Goal: Task Accomplishment & Management: Manage account settings

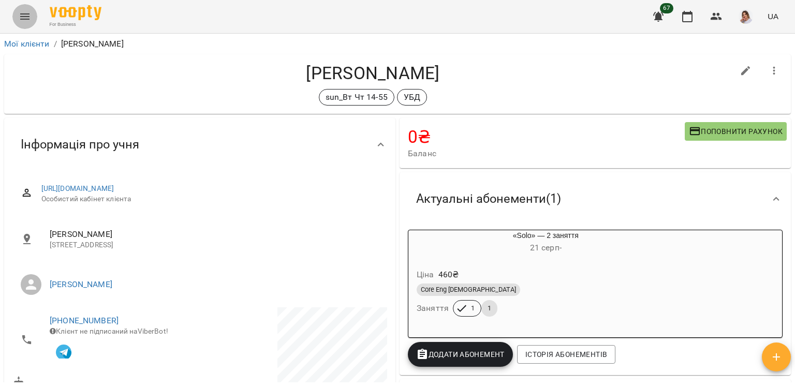
click at [23, 16] on icon "Menu" at bounding box center [25, 16] width 12 height 12
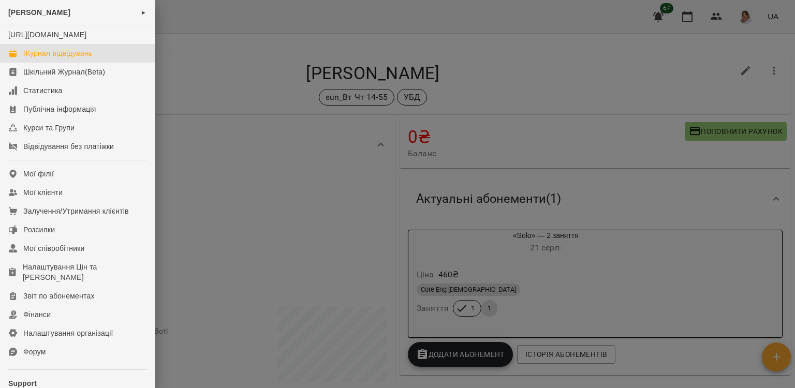
click at [45, 59] on div "Журнал відвідувань" at bounding box center [57, 53] width 69 height 10
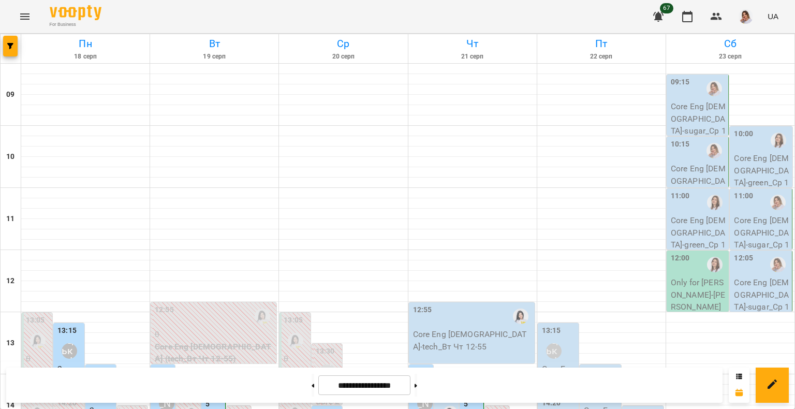
click at [33, 20] on button "Menu" at bounding box center [24, 16] width 25 height 25
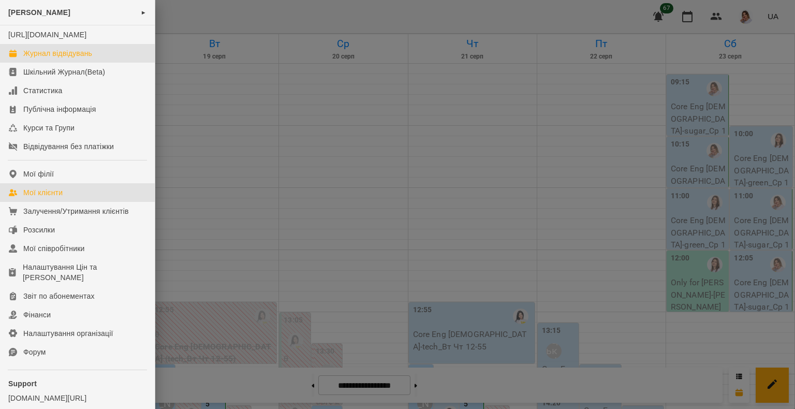
click at [64, 200] on link "Мої клієнти" at bounding box center [77, 192] width 155 height 19
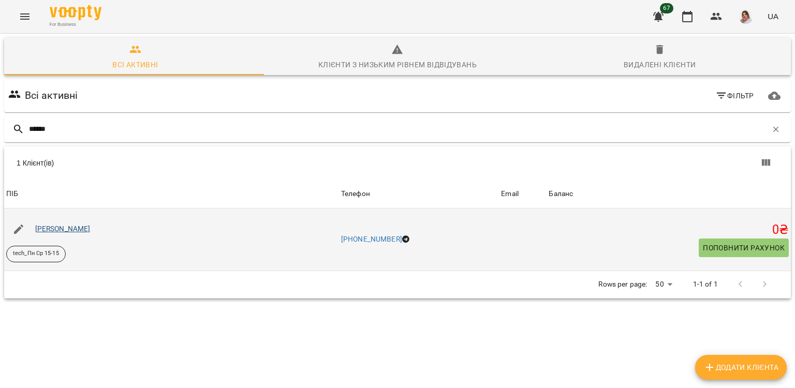
type input "******"
click at [91, 229] on link "[PERSON_NAME]" at bounding box center [62, 229] width 55 height 8
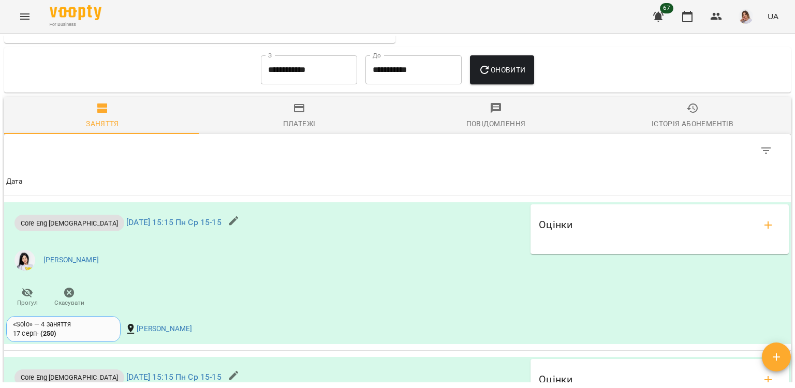
scroll to position [673, 0]
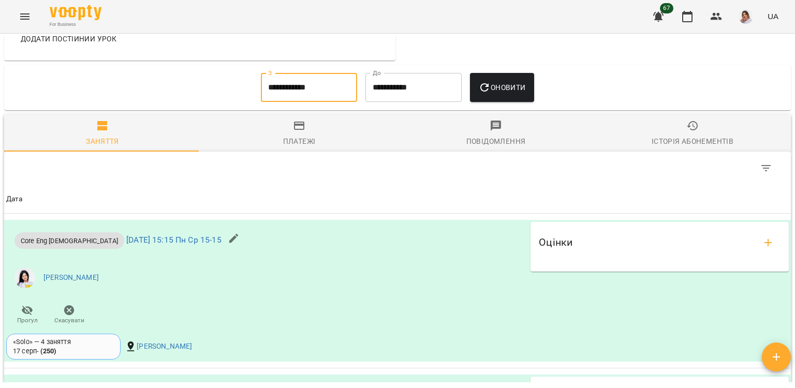
click at [303, 93] on input "**********" at bounding box center [309, 87] width 96 height 29
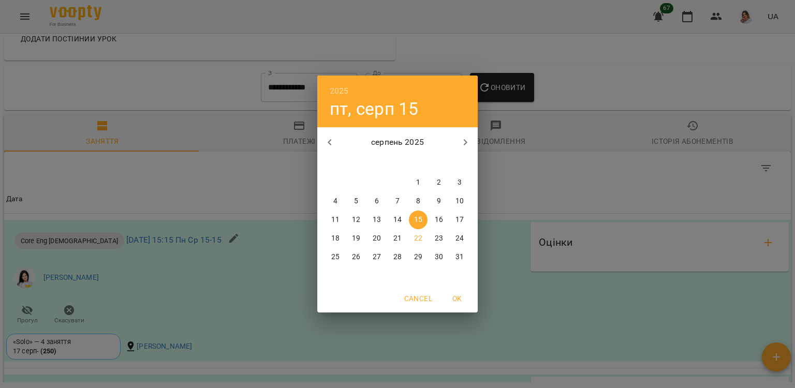
click at [331, 144] on icon "button" at bounding box center [330, 142] width 4 height 6
click at [328, 144] on icon "button" at bounding box center [330, 142] width 12 height 12
click at [390, 181] on span "1" at bounding box center [397, 183] width 19 height 10
type input "**********"
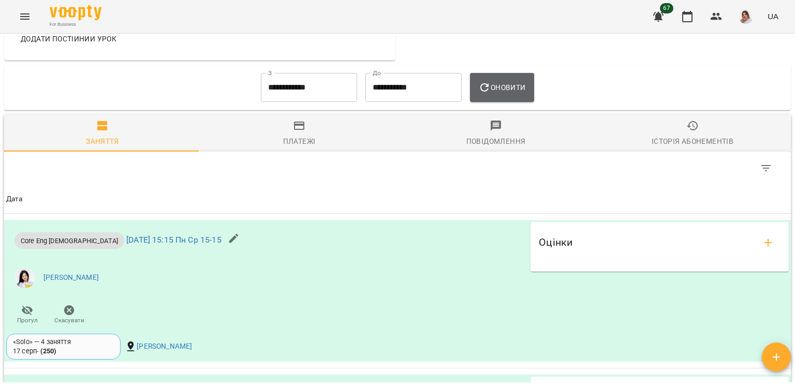
click at [516, 90] on span "Оновити" at bounding box center [501, 87] width 47 height 12
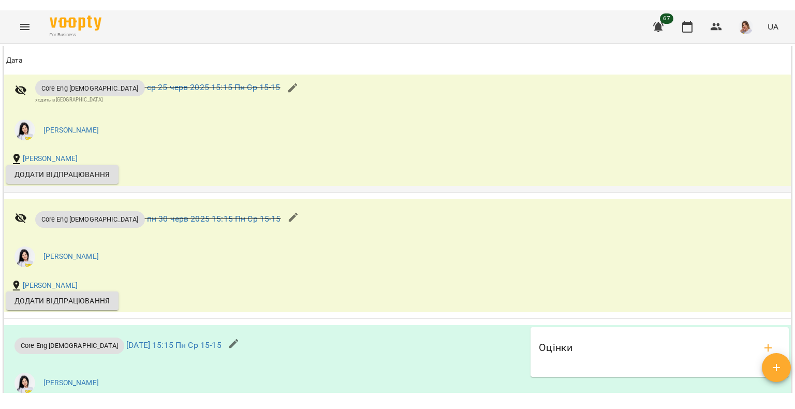
scroll to position [3044, 0]
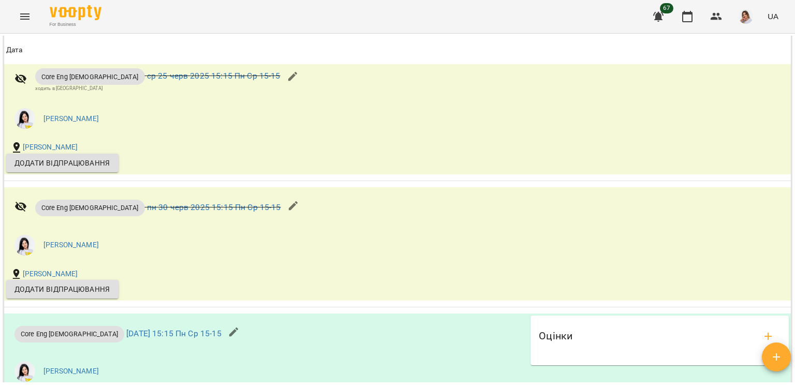
click at [21, 21] on icon "Menu" at bounding box center [25, 16] width 12 height 12
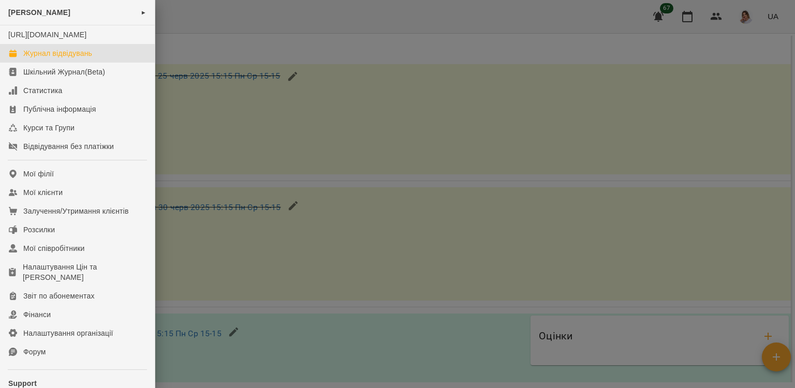
click at [29, 59] on div "Журнал відвідувань" at bounding box center [57, 53] width 69 height 10
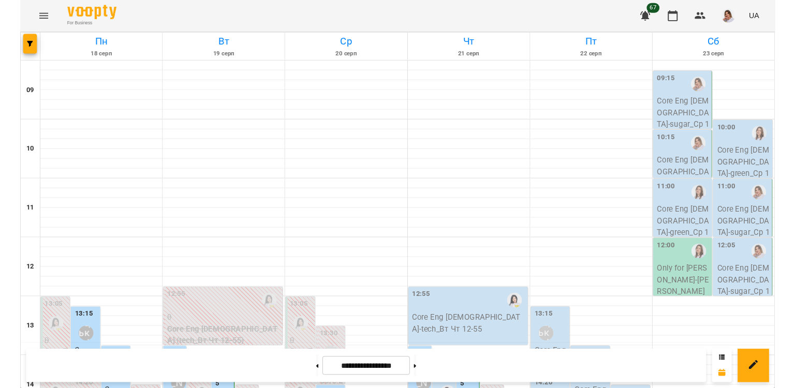
scroll to position [311, 0]
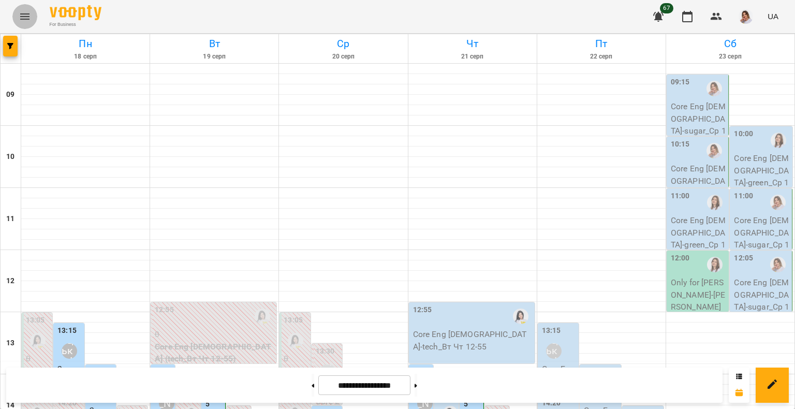
click at [25, 21] on icon "Menu" at bounding box center [25, 16] width 12 height 12
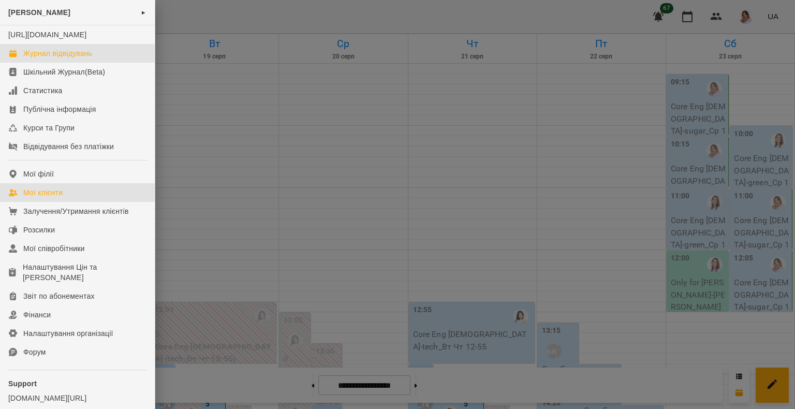
click at [60, 198] on div "Мої клієнти" at bounding box center [42, 192] width 39 height 10
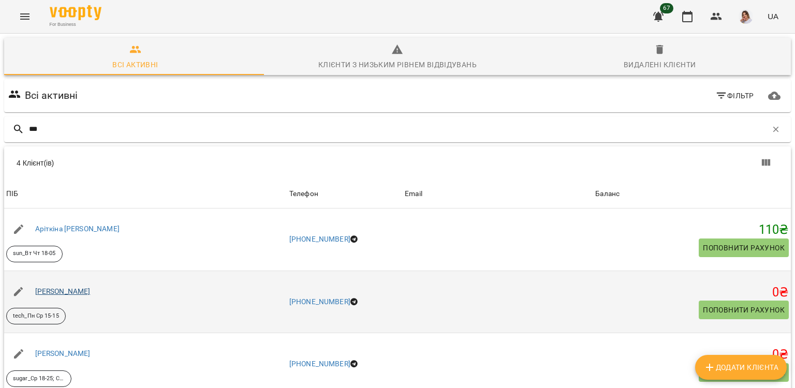
type input "***"
click at [91, 295] on link "[PERSON_NAME]" at bounding box center [62, 291] width 55 height 8
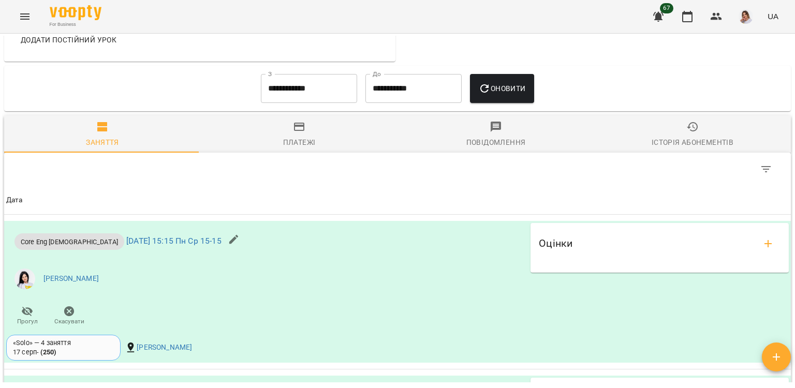
scroll to position [681, 0]
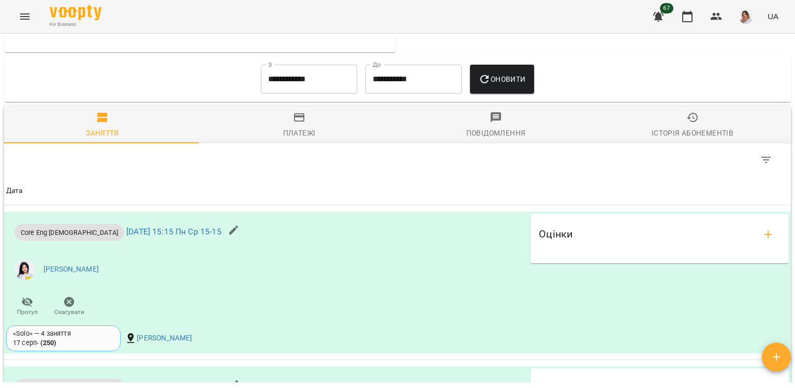
drag, startPoint x: 307, startPoint y: 103, endPoint x: 301, endPoint y: 89, distance: 14.9
click at [301, 89] on div "**********" at bounding box center [397, 79] width 787 height 46
click at [301, 89] on input "**********" at bounding box center [309, 79] width 96 height 29
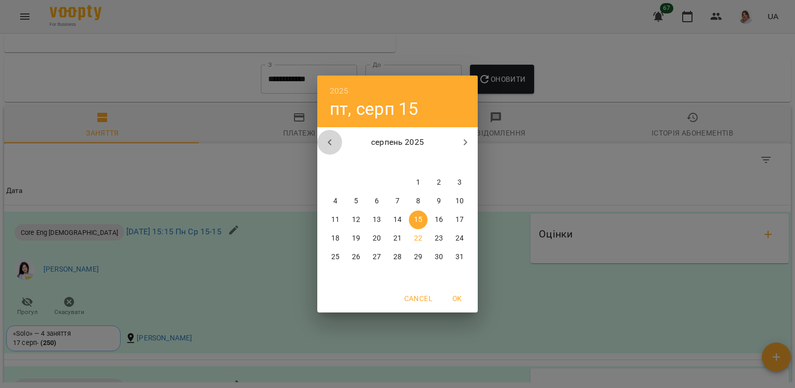
click at [335, 137] on icon "button" at bounding box center [330, 142] width 12 height 12
click at [462, 183] on span "1" at bounding box center [459, 183] width 19 height 10
type input "**********"
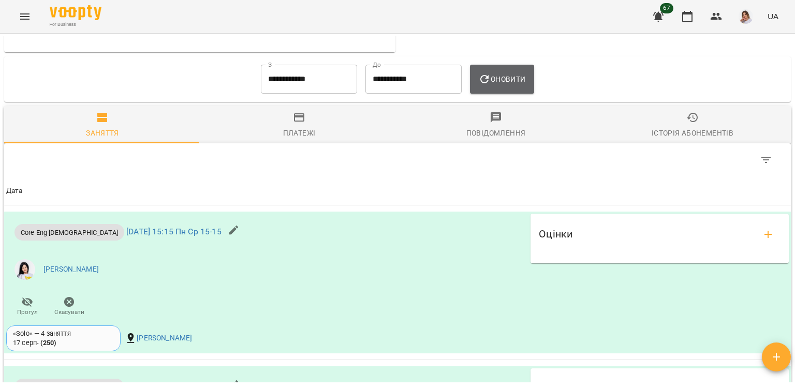
click at [510, 85] on span "Оновити" at bounding box center [501, 79] width 47 height 12
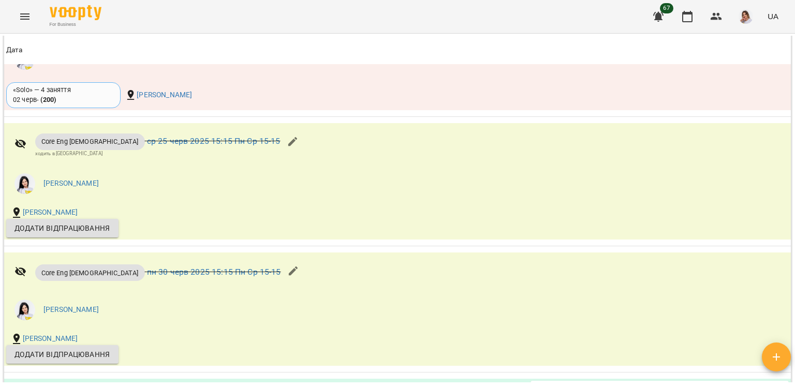
scroll to position [1743, 0]
click at [25, 10] on icon "Menu" at bounding box center [25, 16] width 12 height 12
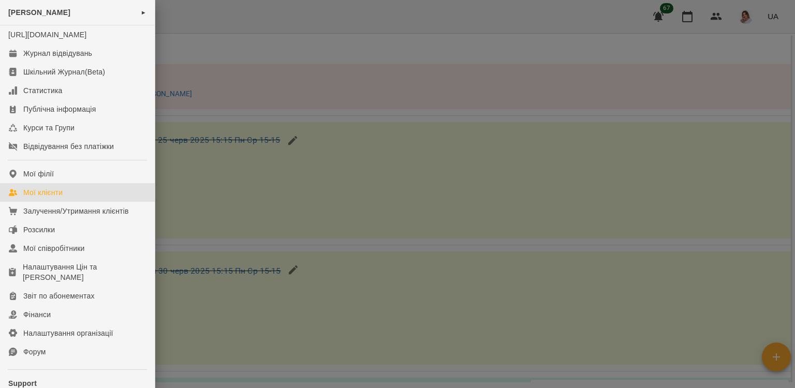
click at [59, 198] on div "Мої клієнти" at bounding box center [42, 192] width 39 height 10
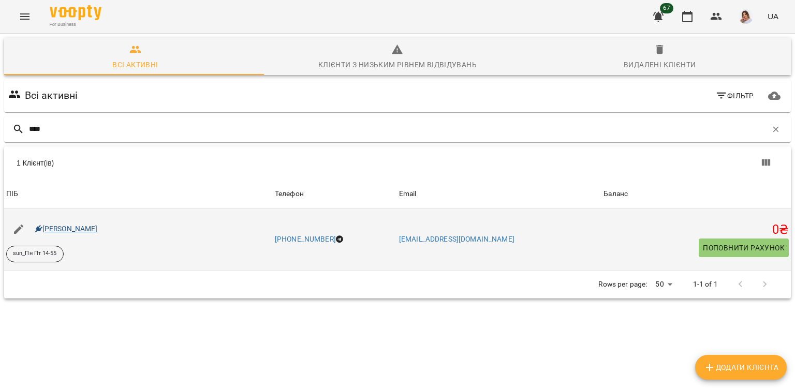
type input "****"
click at [98, 228] on link "[PERSON_NAME]" at bounding box center [66, 229] width 63 height 8
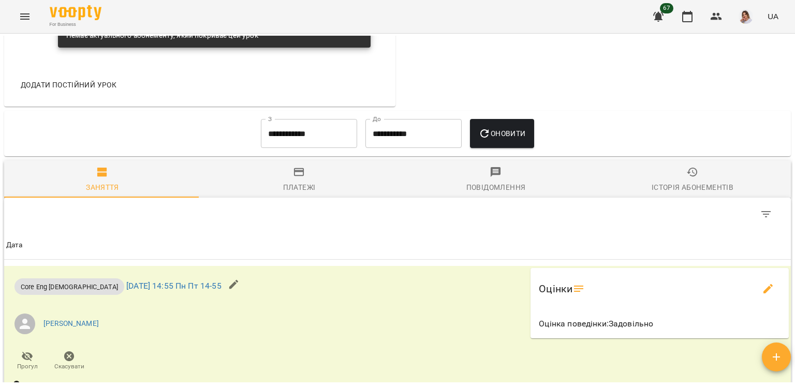
click at [312, 194] on div "Платежі" at bounding box center [299, 187] width 33 height 12
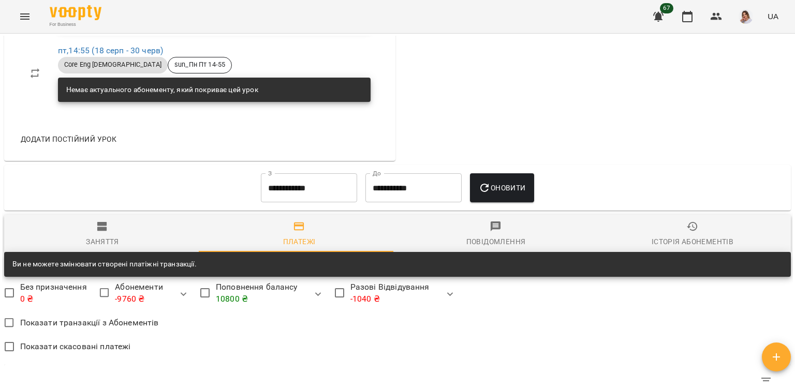
scroll to position [811, 0]
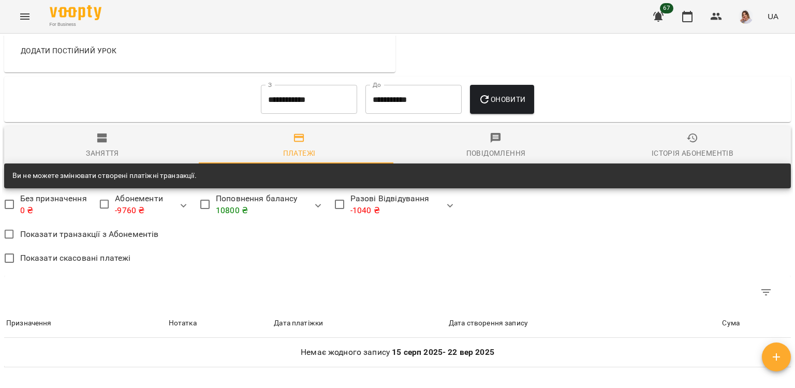
click at [24, 10] on icon "Menu" at bounding box center [25, 16] width 12 height 12
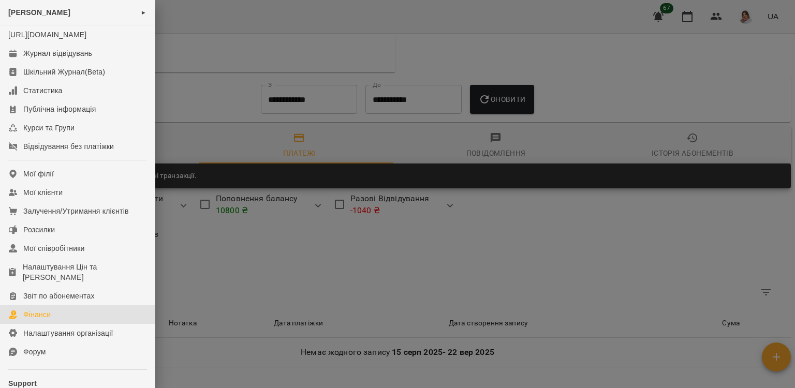
click at [46, 324] on link "Фінанси" at bounding box center [77, 315] width 155 height 19
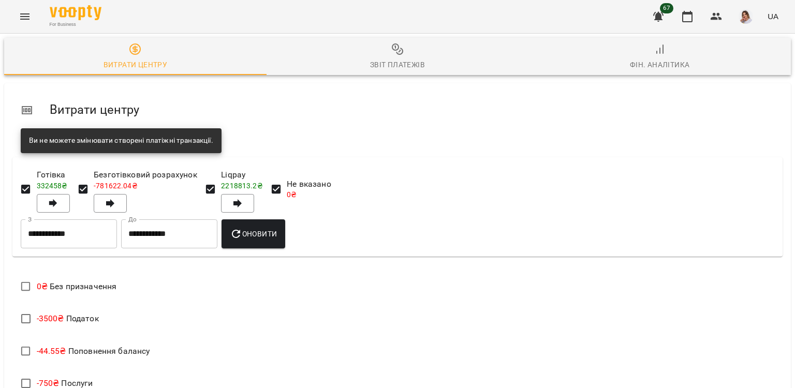
click at [379, 55] on span "Звіт платежів" at bounding box center [398, 57] width 250 height 28
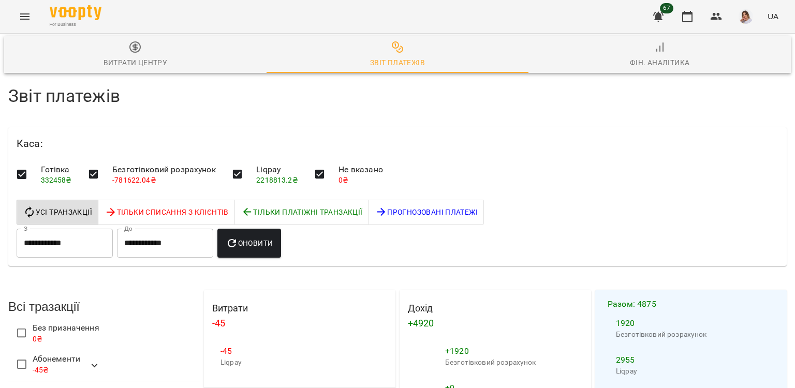
scroll to position [1154, 0]
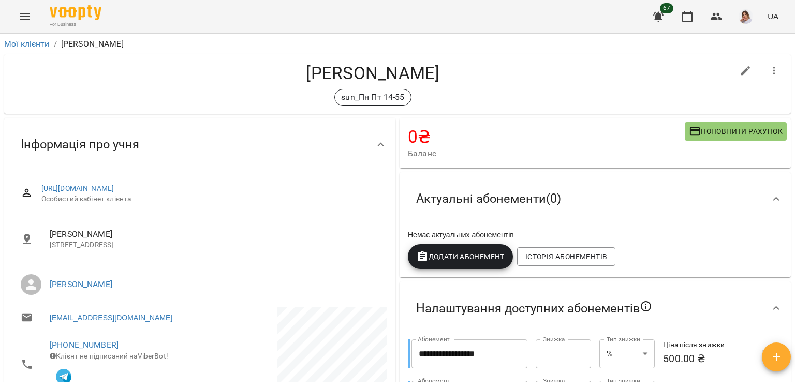
click at [20, 25] on button "Menu" at bounding box center [24, 16] width 25 height 25
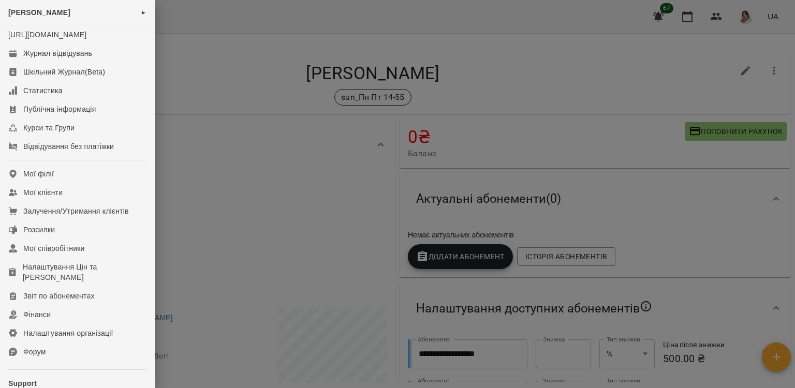
click at [285, 109] on div at bounding box center [397, 194] width 795 height 388
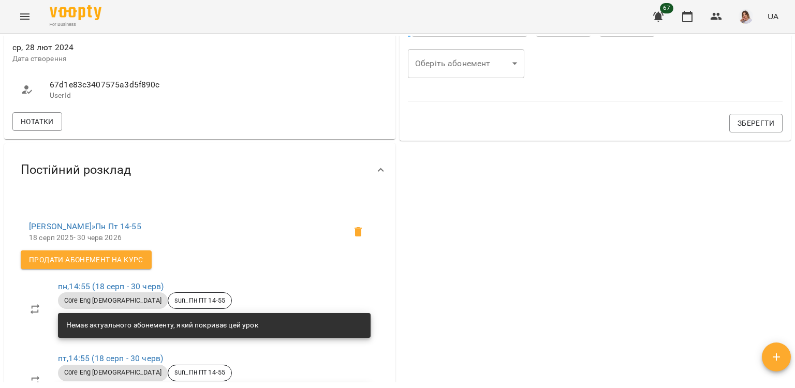
scroll to position [466, 0]
